Goal: Navigation & Orientation: Find specific page/section

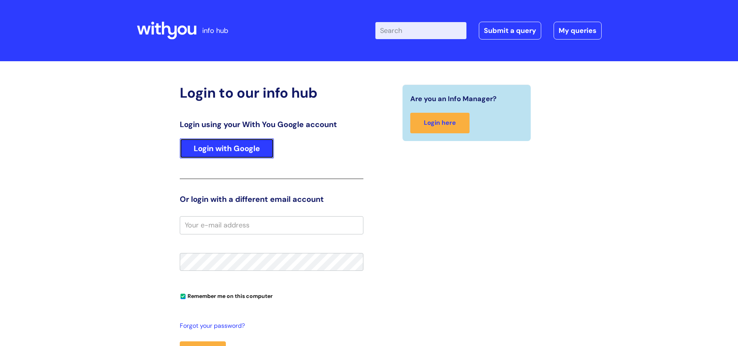
click at [244, 144] on link "Login with Google" at bounding box center [227, 148] width 94 height 20
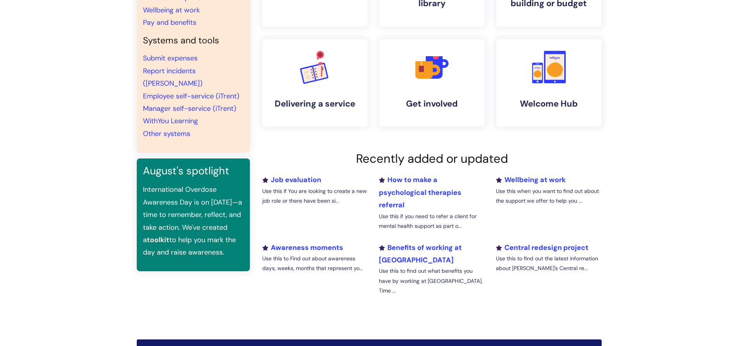
scroll to position [139, 0]
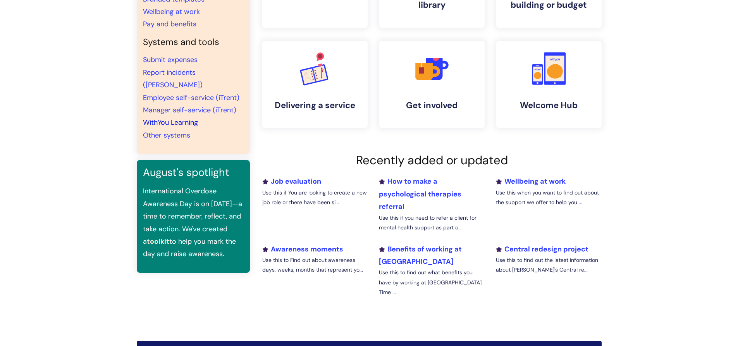
click at [163, 118] on link "WithYou Learning" at bounding box center [170, 122] width 55 height 9
click at [152, 118] on link "WithYou Learning" at bounding box center [170, 122] width 55 height 9
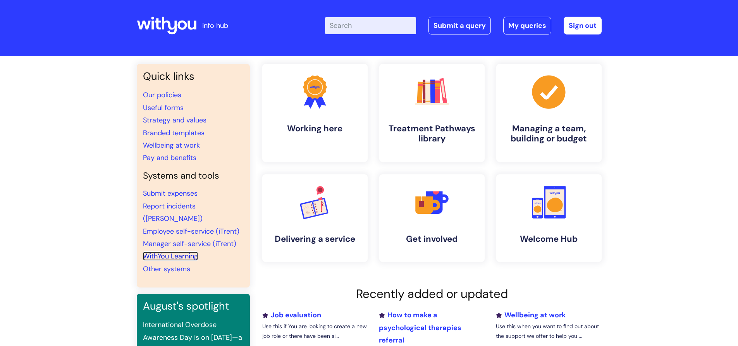
scroll to position [3, 0]
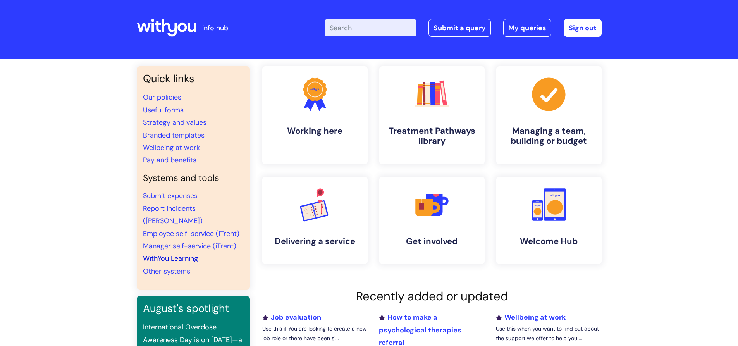
click at [188, 254] on link "WithYou Learning" at bounding box center [170, 258] width 55 height 9
click at [179, 254] on link "WithYou Learning" at bounding box center [170, 258] width 55 height 9
click at [163, 254] on link "WithYou Learning" at bounding box center [170, 258] width 55 height 9
click at [160, 254] on link "WithYou Learning" at bounding box center [170, 258] width 55 height 9
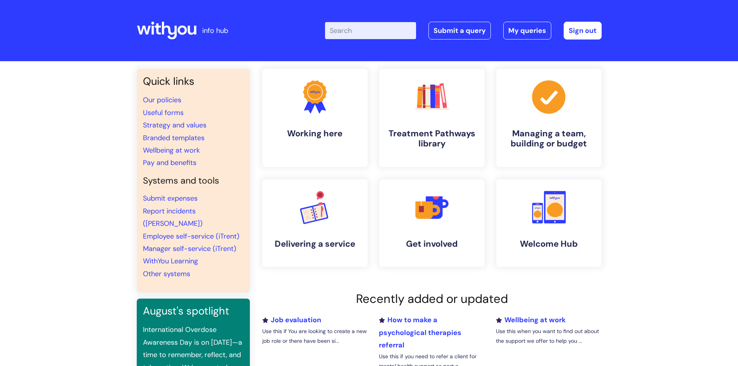
scroll to position [3, 0]
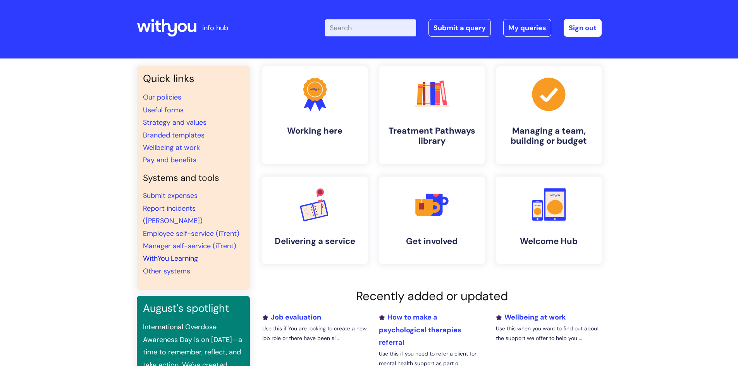
click at [193, 254] on link "WithYou Learning" at bounding box center [170, 258] width 55 height 9
